Goal: Find specific page/section: Find specific page/section

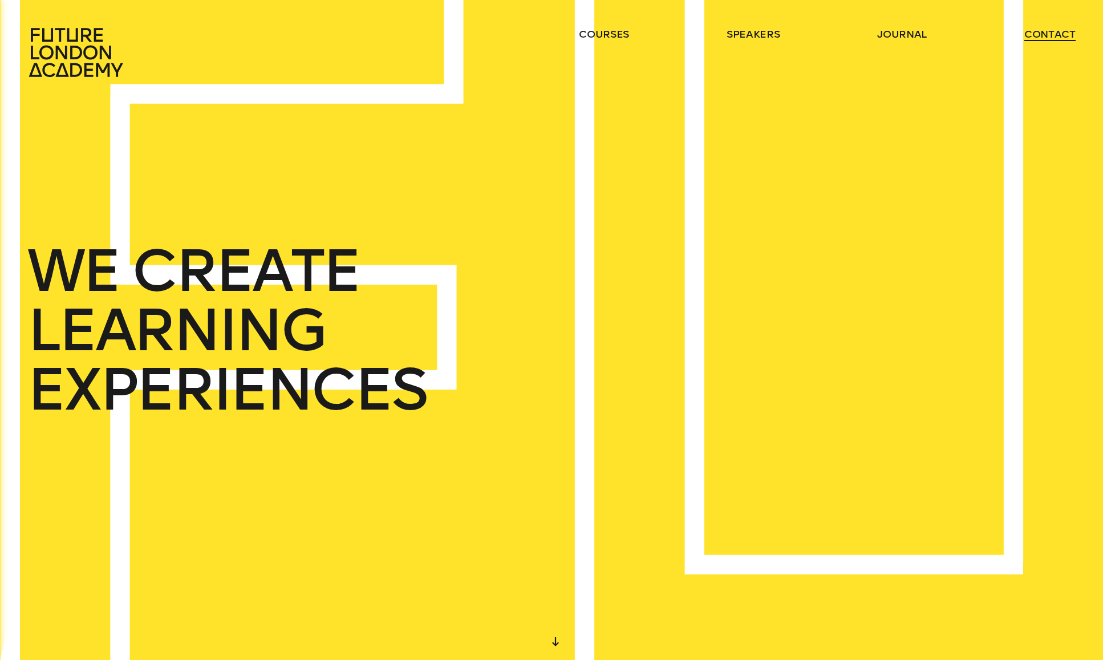
click at [1042, 36] on link "contact" at bounding box center [1049, 34] width 51 height 14
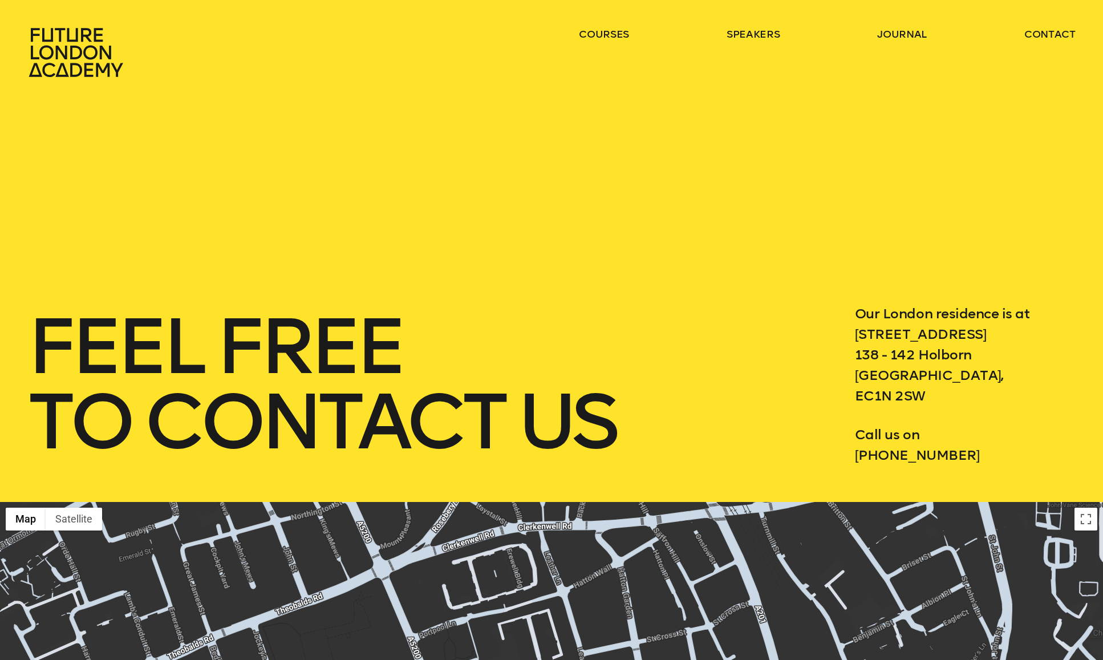
click at [78, 67] on icon at bounding box center [77, 52] width 100 height 50
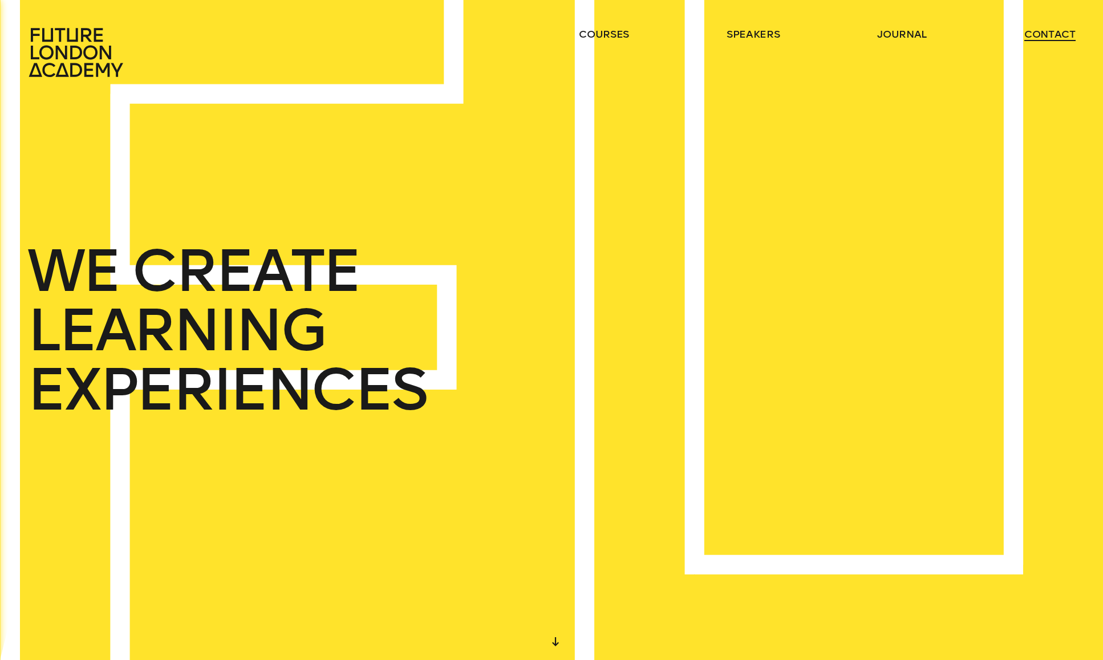
click at [1067, 40] on link "contact" at bounding box center [1049, 34] width 51 height 14
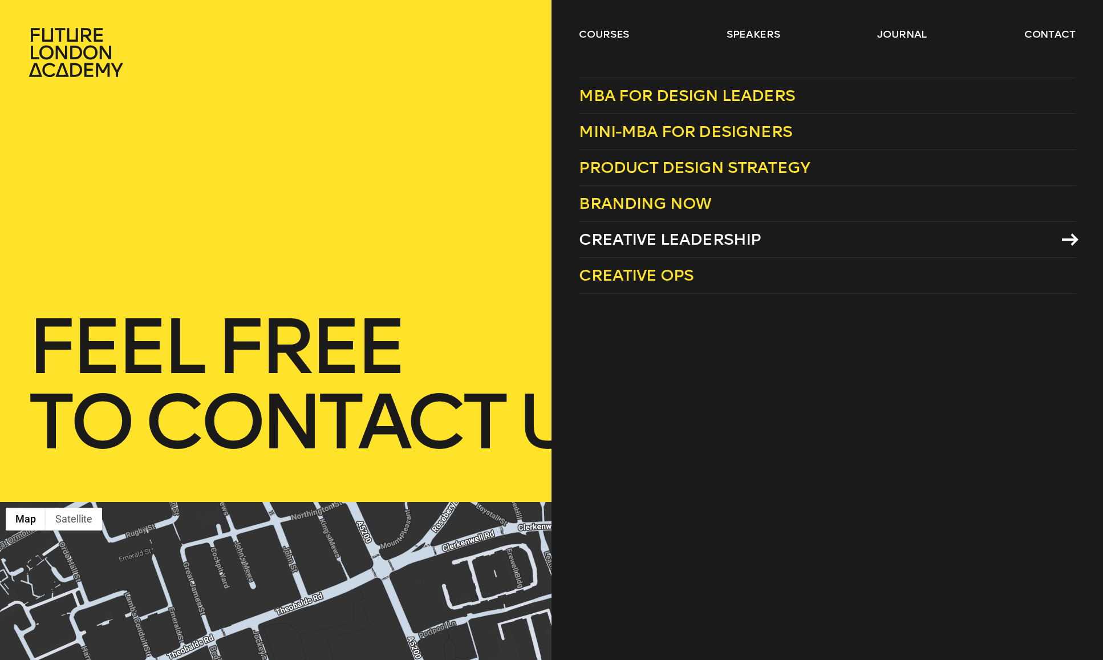
click at [655, 239] on span "Creative Leadership" at bounding box center [670, 239] width 182 height 19
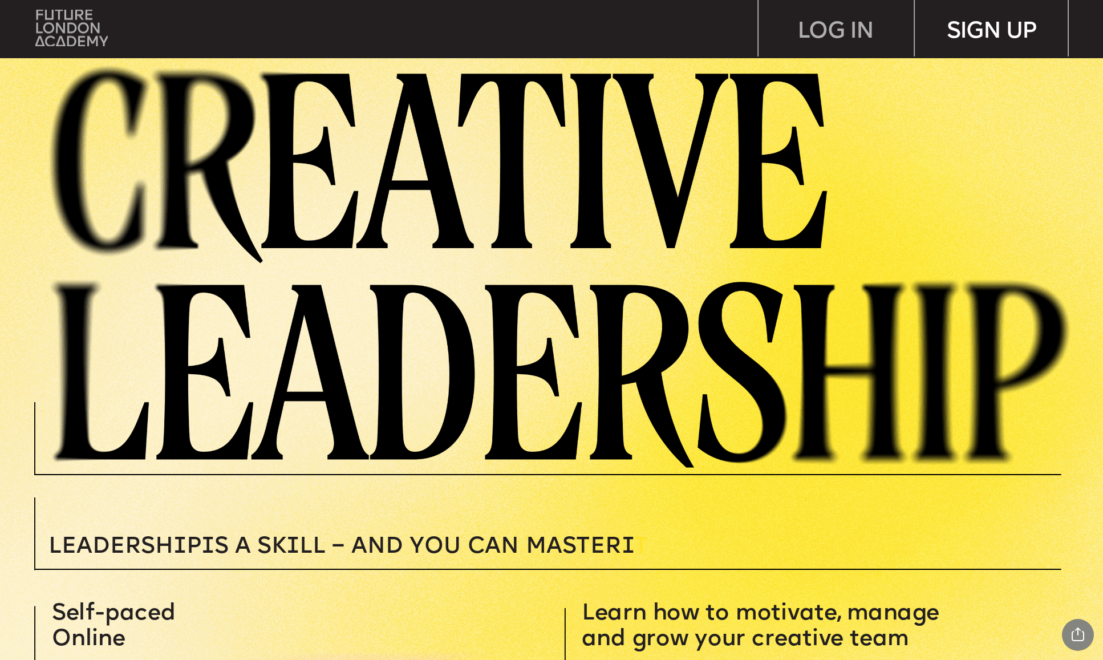
click at [972, 35] on div "SIGN UP" at bounding box center [991, 28] width 155 height 57
